Goal: Task Accomplishment & Management: Use online tool/utility

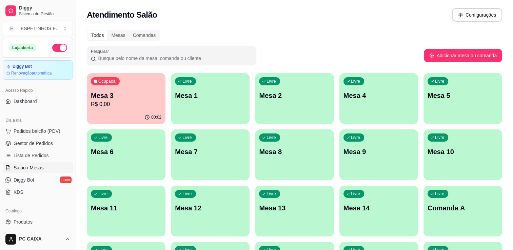
click at [275, 197] on div "Livre" at bounding box center [269, 194] width 21 height 8
click at [23, 170] on span "Salão / Mesas" at bounding box center [29, 167] width 30 height 7
click at [21, 167] on span "Salão / Mesas" at bounding box center [29, 167] width 30 height 7
click at [130, 111] on div "00:20" at bounding box center [126, 117] width 76 height 13
click at [185, 41] on div "Todos Mesas Comandas Pesquisar Adicionar mesa ou comanda Ocupada Mesa 3 R$ 74,0…" at bounding box center [294, 192] width 437 height 332
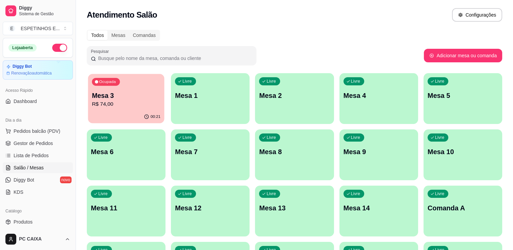
click at [133, 97] on p "Mesa 3" at bounding box center [126, 95] width 68 height 9
click at [127, 113] on div "00:28" at bounding box center [126, 117] width 76 height 13
click at [128, 99] on p "Mesa 3" at bounding box center [126, 95] width 68 height 9
click at [105, 90] on div "Ocupada Mesa 3 R$ 16,00" at bounding box center [126, 92] width 76 height 37
click at [29, 168] on span "Salão / Mesas" at bounding box center [29, 167] width 30 height 7
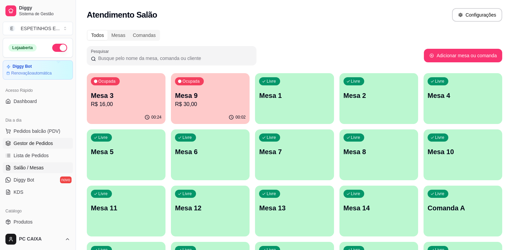
click at [29, 141] on span "Gestor de Pedidos" at bounding box center [33, 143] width 39 height 7
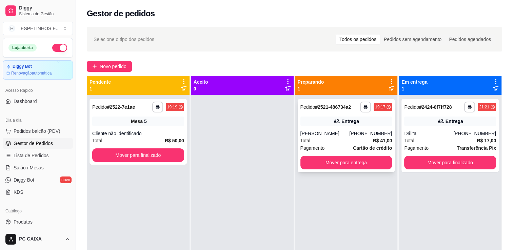
click at [346, 129] on div "**********" at bounding box center [346, 135] width 97 height 73
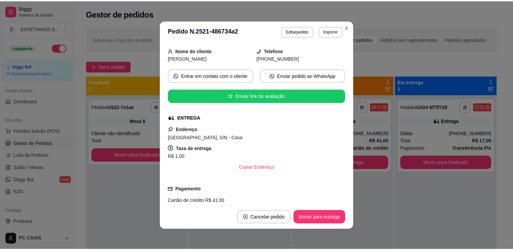
scroll to position [40, 0]
